Goal: Information Seeking & Learning: Learn about a topic

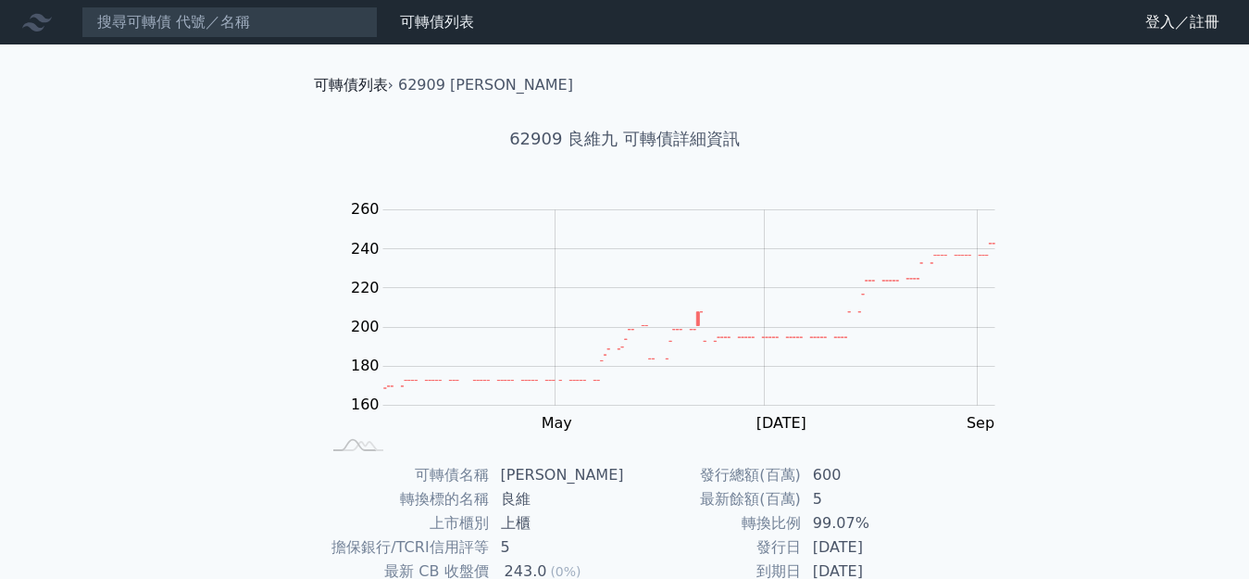
click at [332, 79] on link "可轉債列表" at bounding box center [351, 85] width 74 height 18
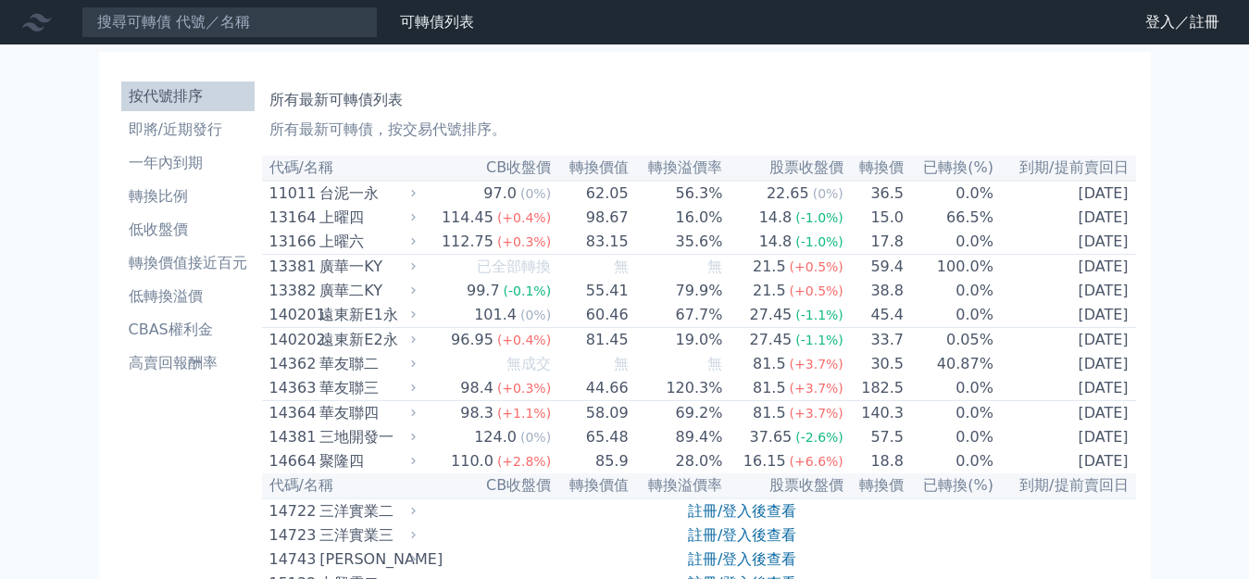
click at [238, 85] on li "按代號排序" at bounding box center [187, 96] width 133 height 22
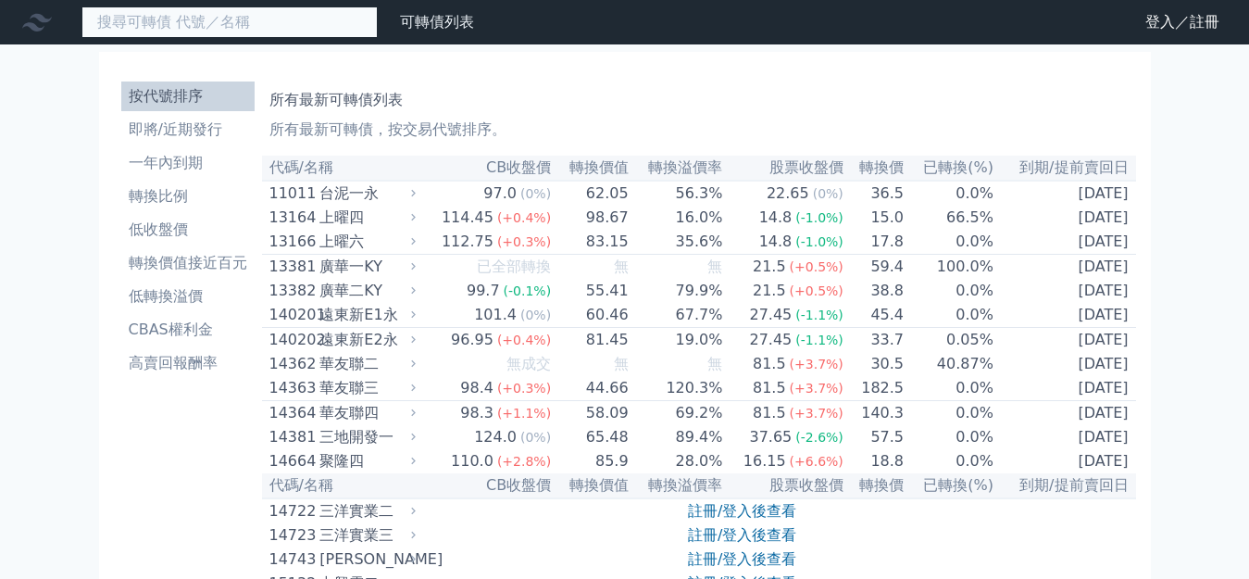
click at [170, 25] on input at bounding box center [230, 21] width 296 height 31
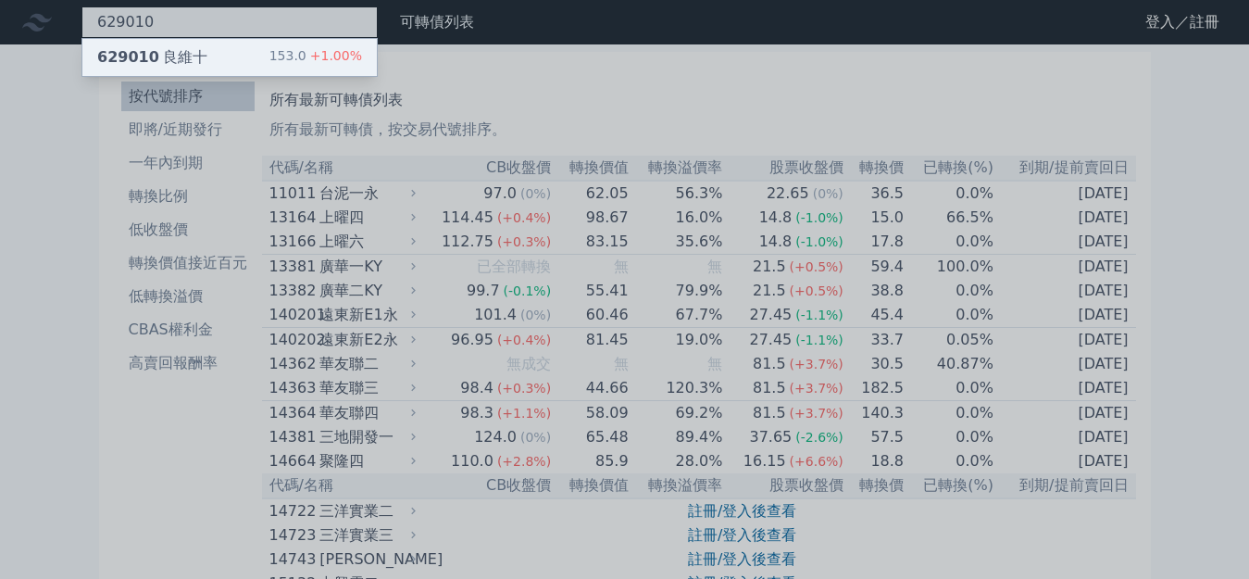
type input "629010"
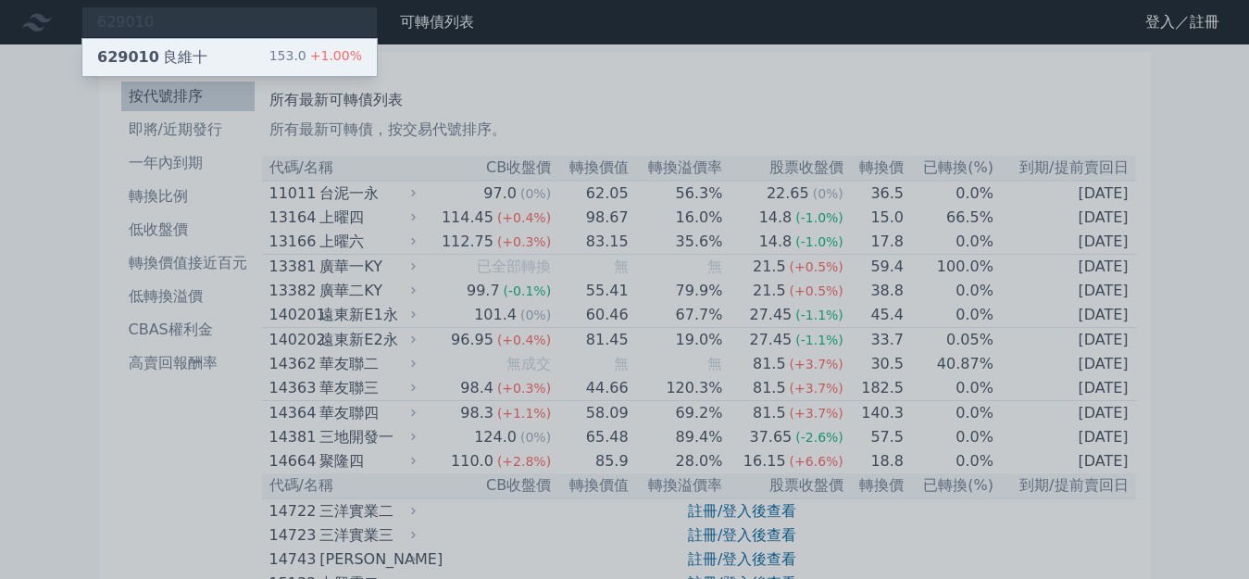
click at [270, 56] on div "153.0 +1.00%" at bounding box center [316, 57] width 93 height 22
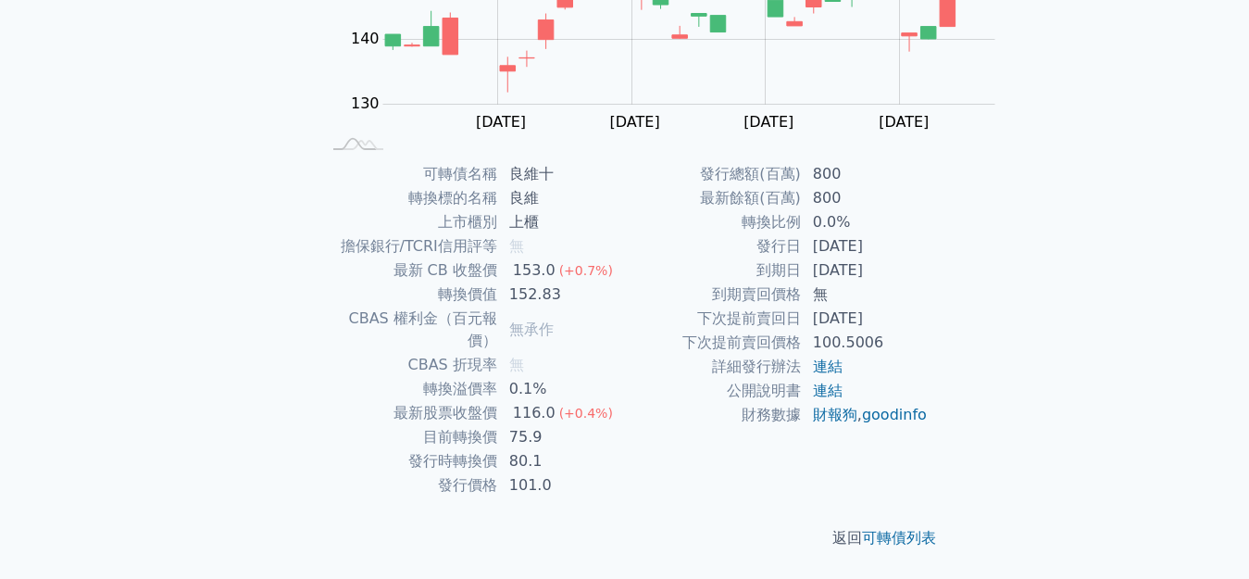
scroll to position [542, 0]
